Goal: Find contact information

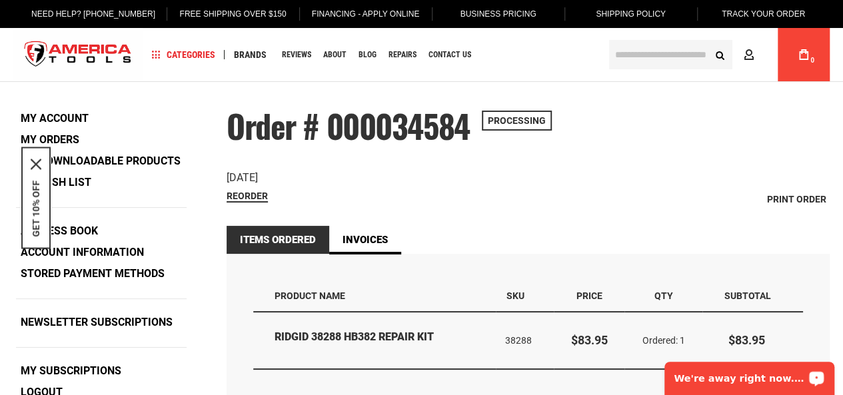
click at [715, 373] on p "We're away right now. Please check back later!" at bounding box center [741, 378] width 132 height 11
click at [702, 389] on div "We're away right now. Please check back later!" at bounding box center [750, 378] width 170 height 33
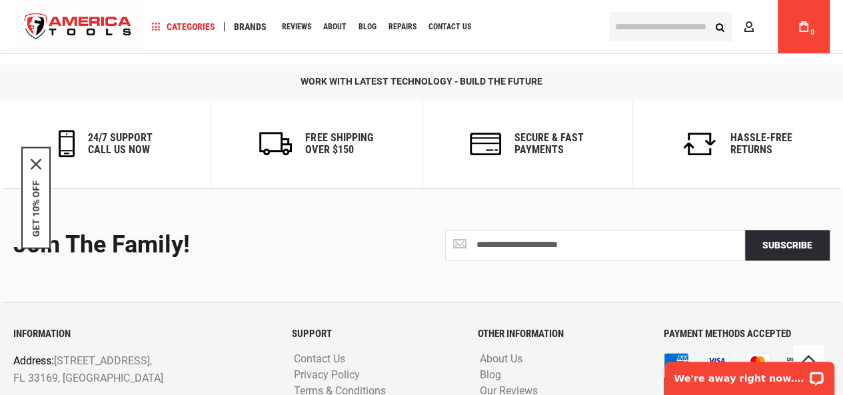
scroll to position [742, 0]
click at [140, 133] on h6 "24/7 support call us now" at bounding box center [120, 142] width 65 height 23
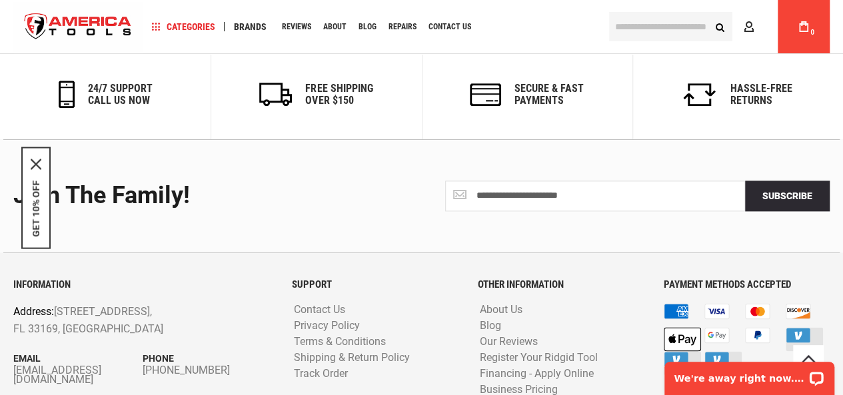
scroll to position [792, 0]
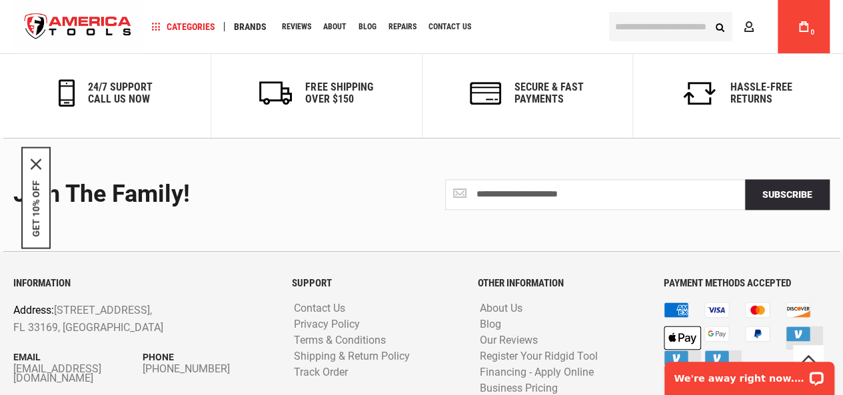
click at [69, 79] on icon at bounding box center [67, 92] width 16 height 27
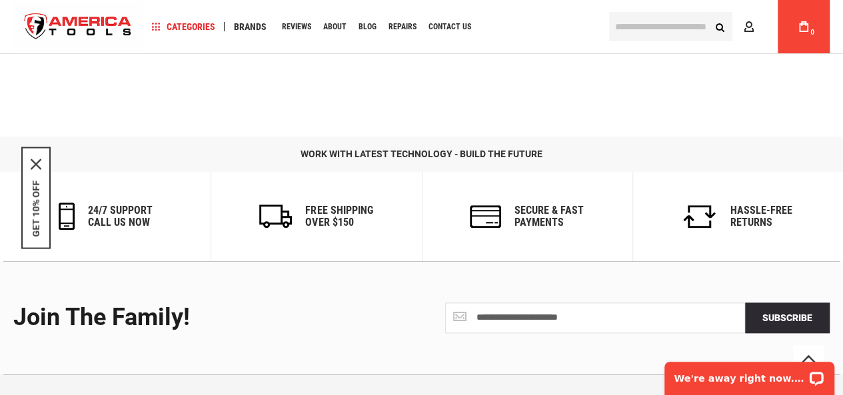
scroll to position [674, 0]
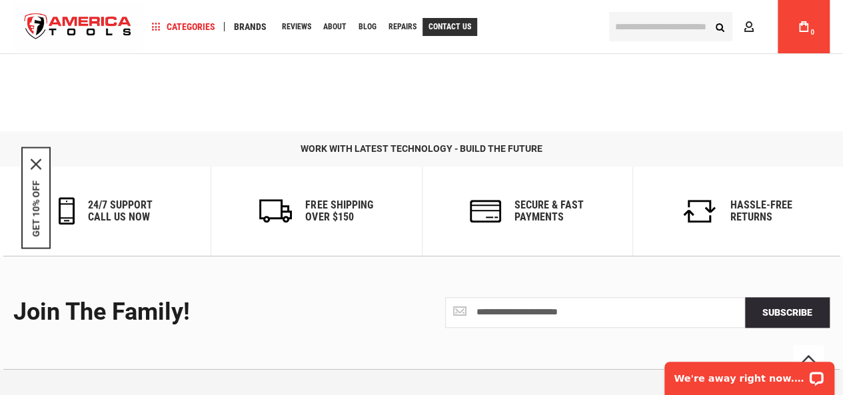
click at [453, 29] on span "Contact Us" at bounding box center [450, 27] width 43 height 8
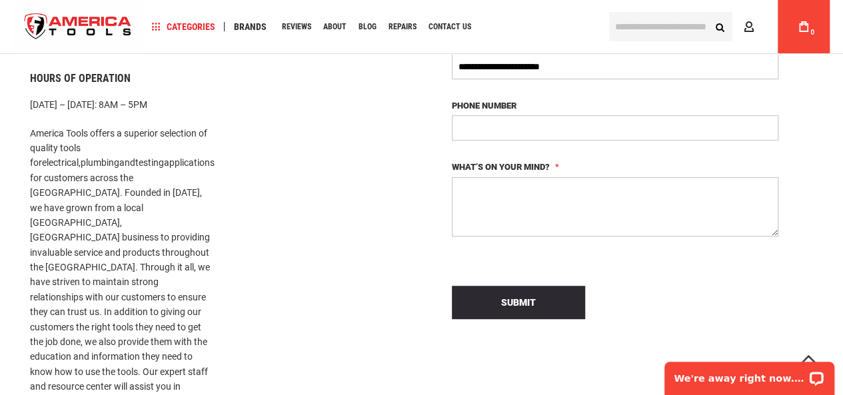
scroll to position [247, 0]
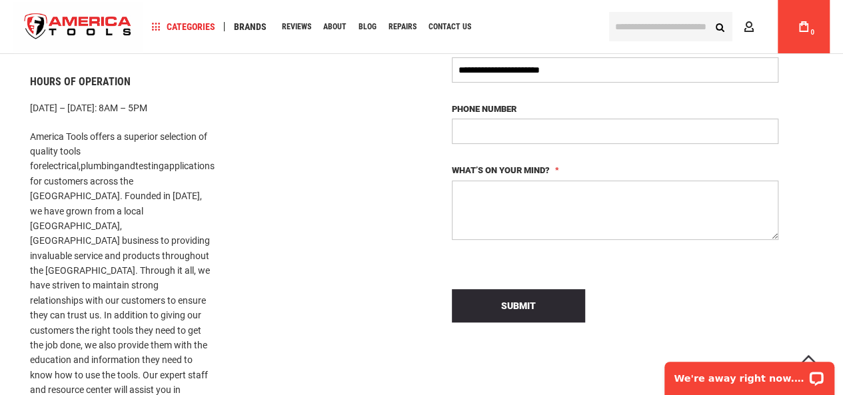
type input "**********"
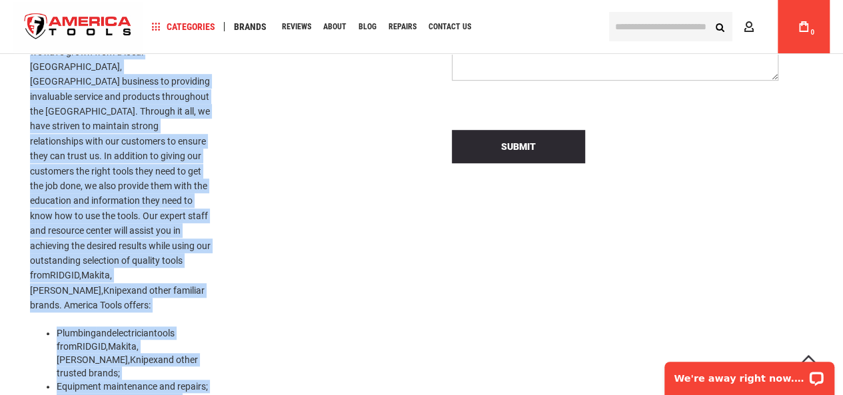
scroll to position [436, 0]
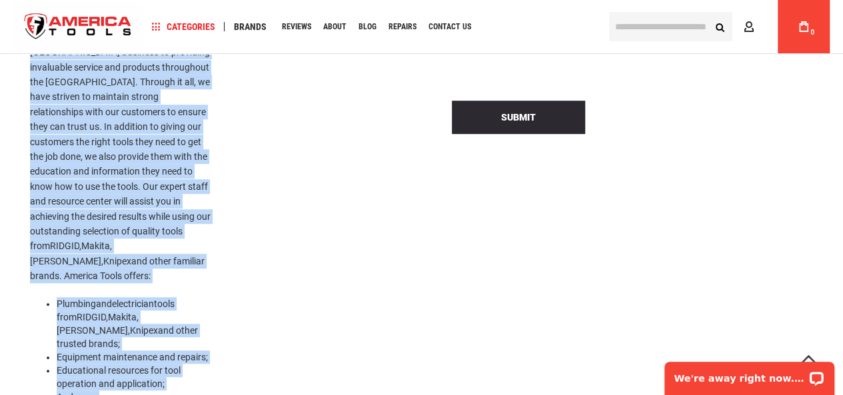
drag, startPoint x: 30, startPoint y: 121, endPoint x: 160, endPoint y: 318, distance: 235.7
click at [160, 318] on div "Miami, FL Store 1157 NW 159th Dr, Miami, FL 33169, +1 305-513-9914 Hours of Ope…" at bounding box center [120, 114] width 201 height 667
copy div "America Tools offers a superior selection of quality tools for electrical , plu…"
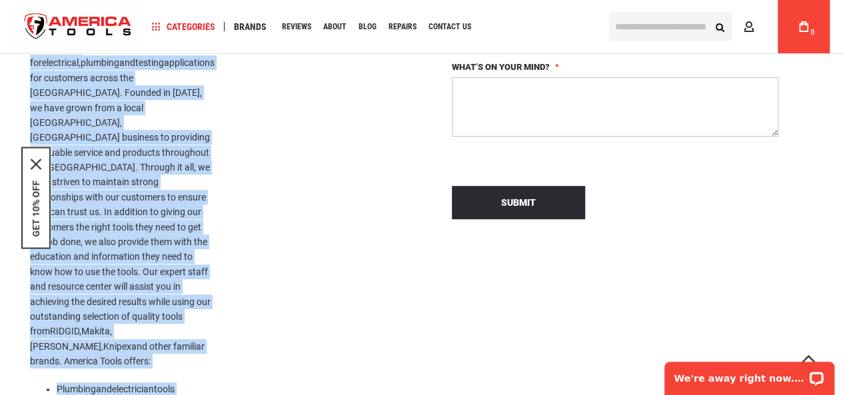
scroll to position [0, 0]
